Goal: Find specific page/section: Find specific page/section

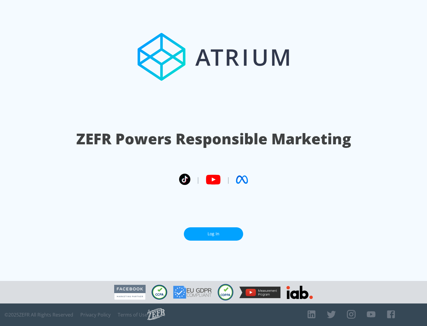
click at [213, 234] on link "Log In" at bounding box center [213, 233] width 59 height 13
